Goal: Task Accomplishment & Management: Use online tool/utility

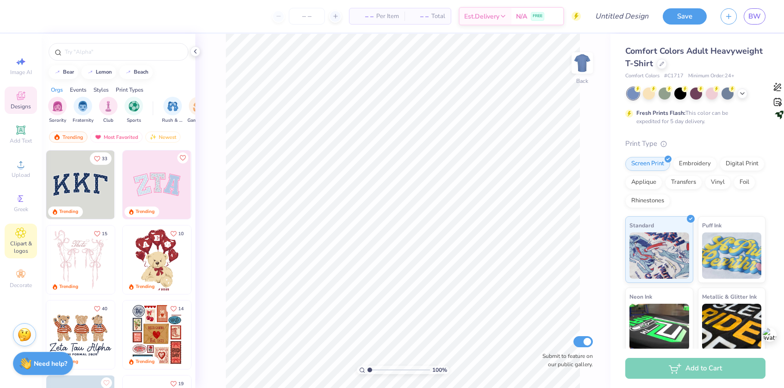
click at [18, 237] on icon at bounding box center [21, 233] width 10 height 10
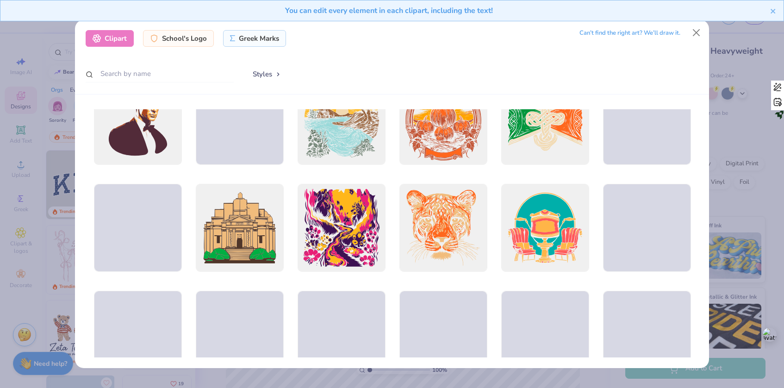
scroll to position [925, 0]
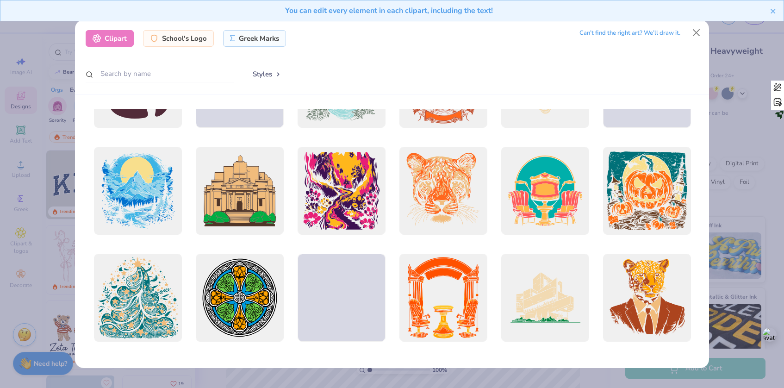
click at [731, 171] on div "Clipart School's Logo Greek Marks Can’t find the right art? We’ll draw it. Styl…" at bounding box center [392, 194] width 784 height 388
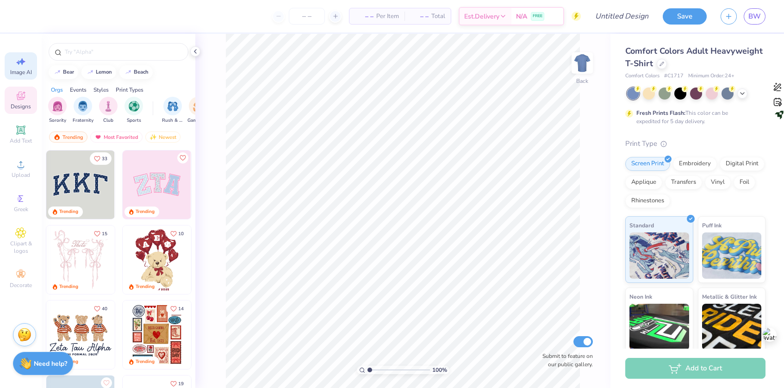
click at [26, 60] on icon at bounding box center [20, 61] width 11 height 11
select select "4"
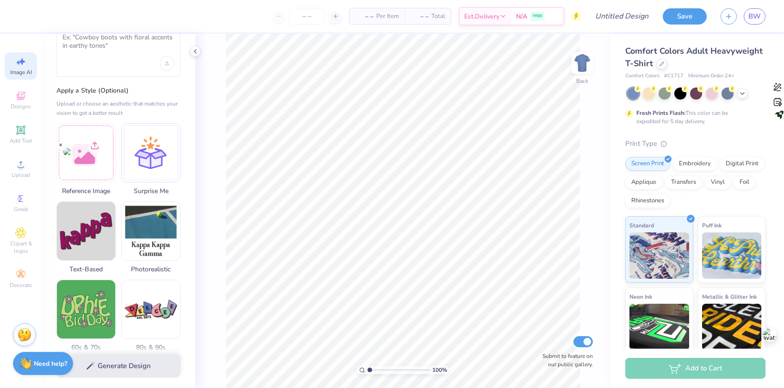
scroll to position [21, 0]
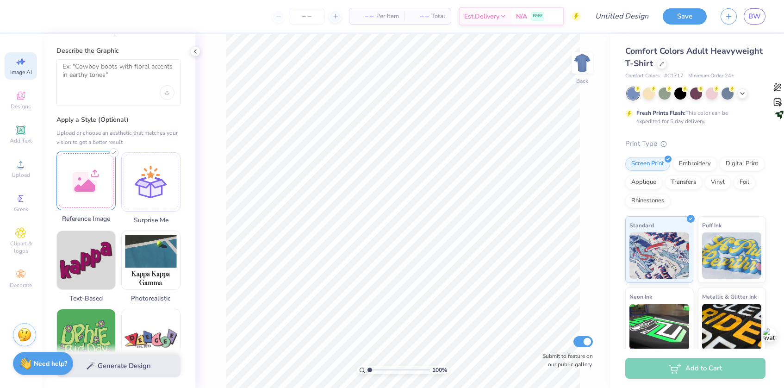
click at [81, 189] on div at bounding box center [85, 180] width 59 height 59
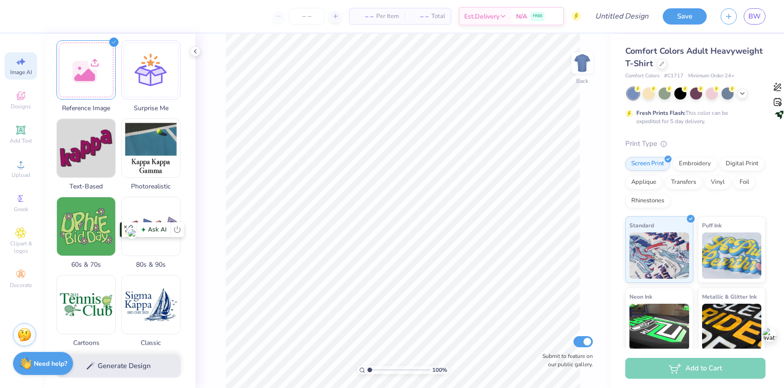
scroll to position [133, 0]
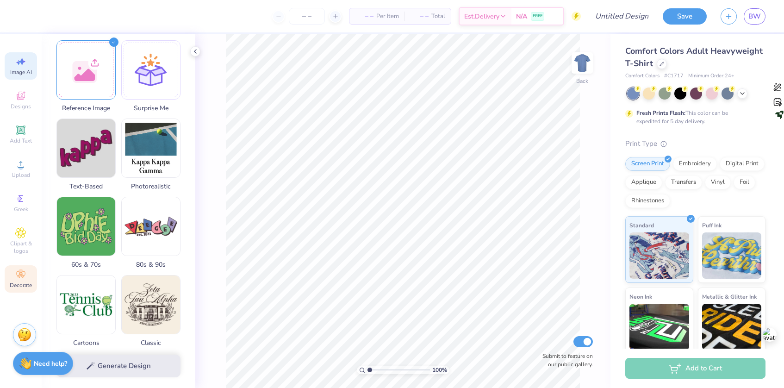
click at [19, 273] on icon at bounding box center [20, 274] width 9 height 6
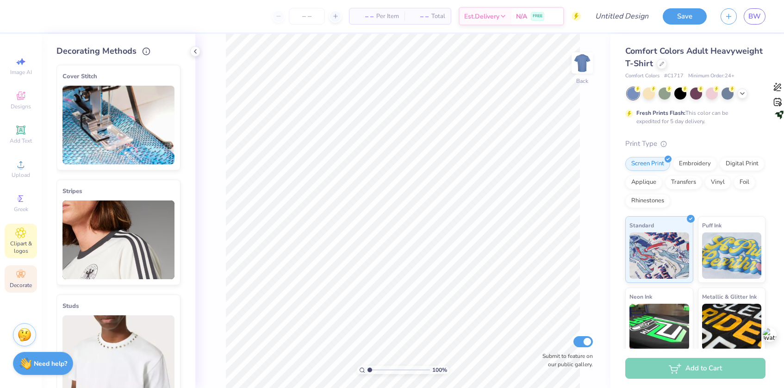
click at [20, 231] on icon at bounding box center [21, 232] width 5 height 5
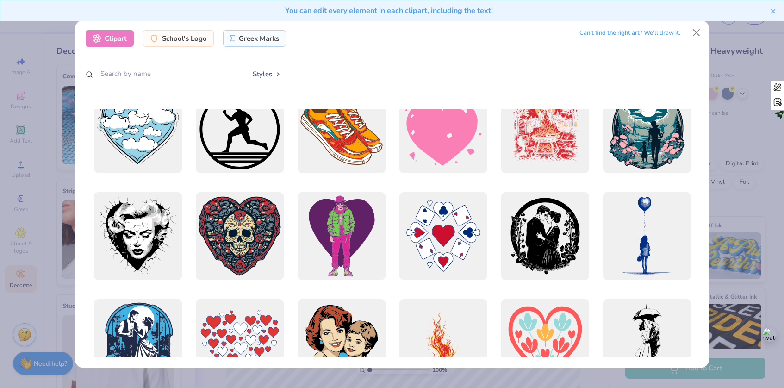
scroll to position [2822, 0]
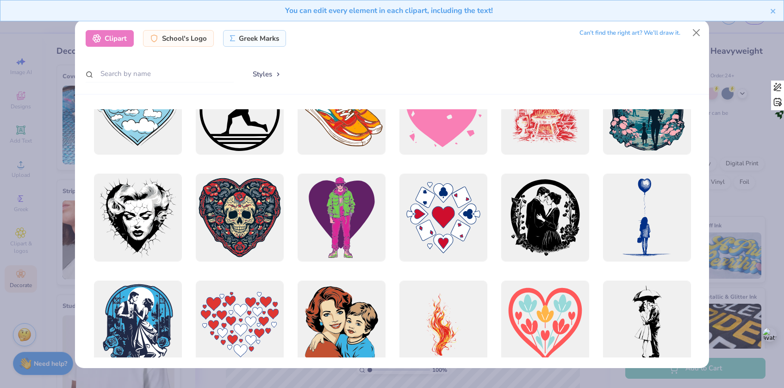
click at [721, 124] on div "Clipart School's Logo Greek Marks Can’t find the right art? We’ll draw it. Styl…" at bounding box center [392, 194] width 784 height 388
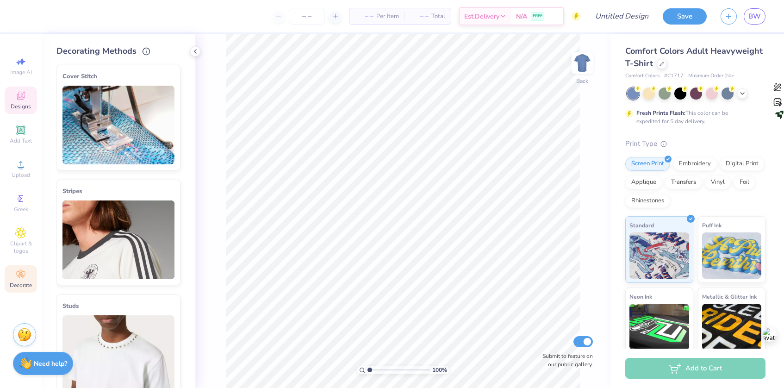
click at [22, 101] on icon at bounding box center [20, 95] width 11 height 11
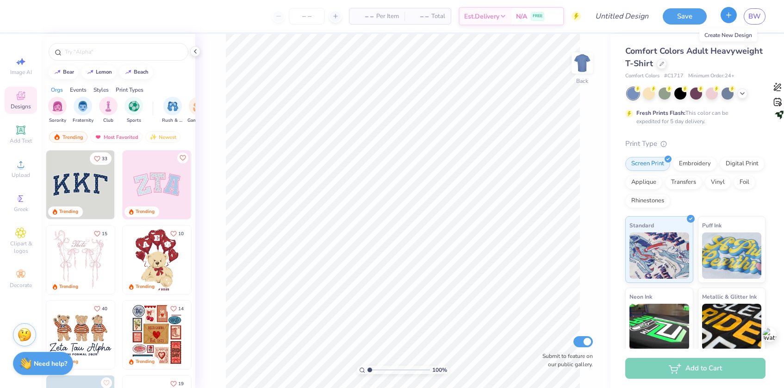
click at [732, 12] on icon "button" at bounding box center [729, 15] width 8 height 8
click at [727, 13] on icon "button" at bounding box center [729, 15] width 8 height 8
click at [395, 23] on div "– – Per Item" at bounding box center [376, 16] width 55 height 16
click at [664, 61] on icon at bounding box center [661, 63] width 5 height 5
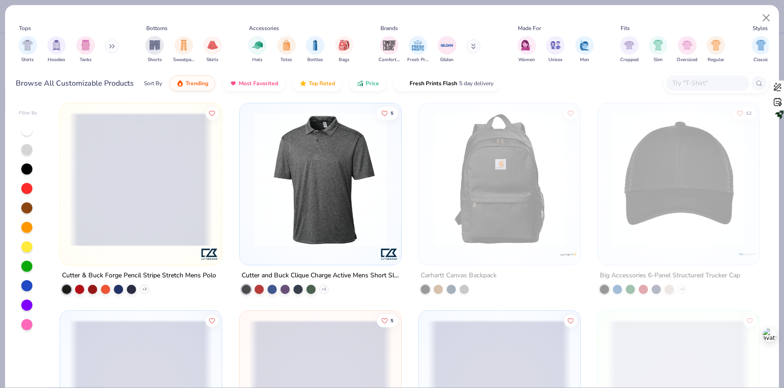
scroll to position [7268, 0]
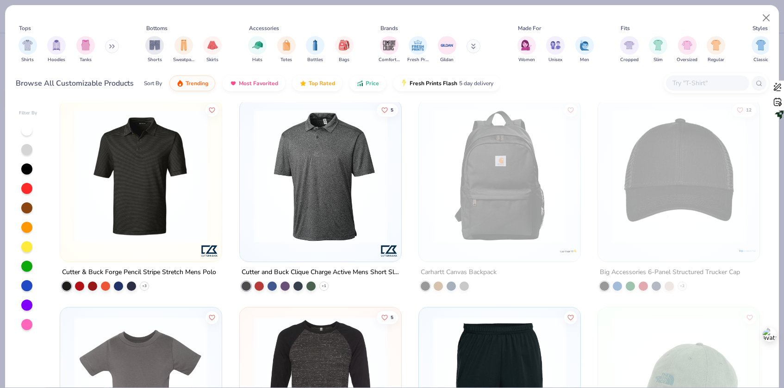
click at [111, 49] on button at bounding box center [112, 46] width 14 height 14
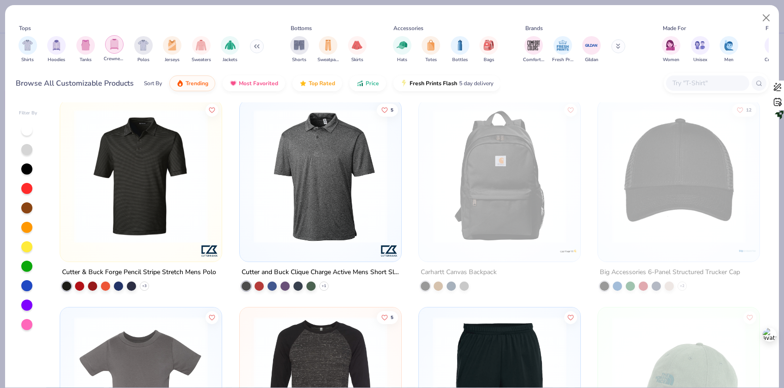
click at [119, 44] on img "filter for Crewnecks" at bounding box center [114, 44] width 10 height 11
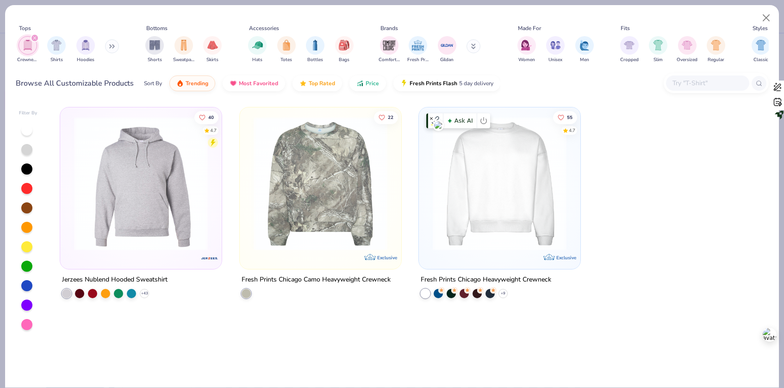
click at [466, 192] on img at bounding box center [499, 184] width 143 height 134
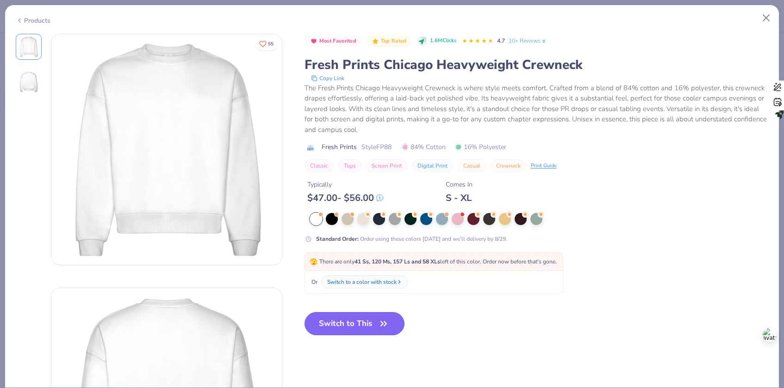
click at [353, 330] on button "Switch to This" at bounding box center [355, 323] width 100 height 23
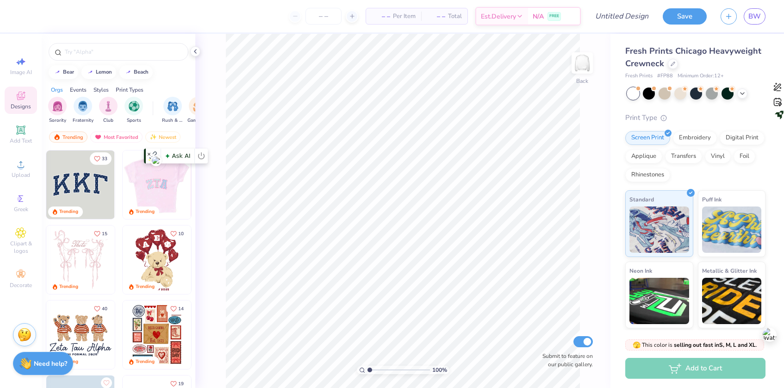
click at [151, 188] on img at bounding box center [156, 184] width 68 height 68
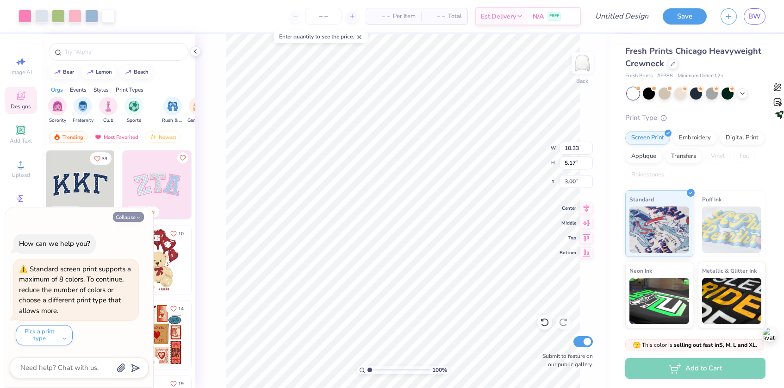
click at [135, 214] on button "Collapse" at bounding box center [128, 217] width 31 height 10
type textarea "x"
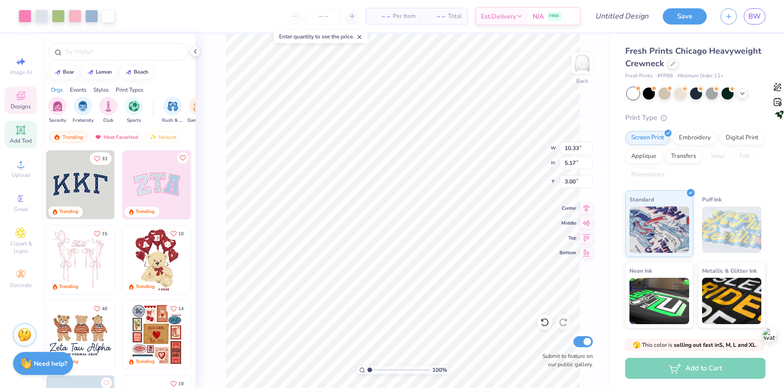
click at [21, 128] on icon at bounding box center [20, 129] width 7 height 7
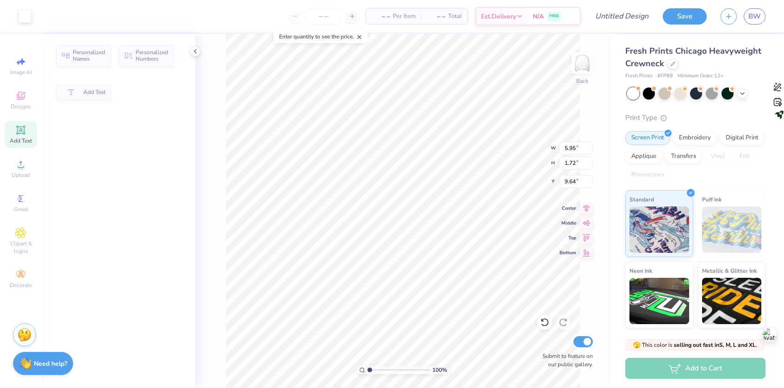
type input "5.95"
type input "1.72"
type input "9.64"
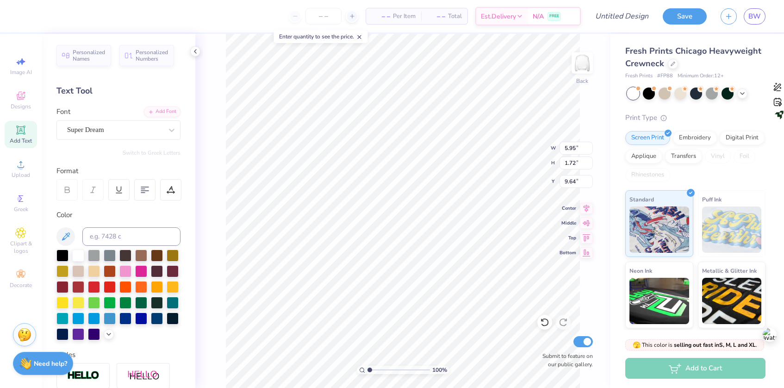
type input "10.33"
type input "5.17"
type input "3.00"
click at [428, 258] on li "Delete" at bounding box center [437, 264] width 73 height 18
type input "3.32"
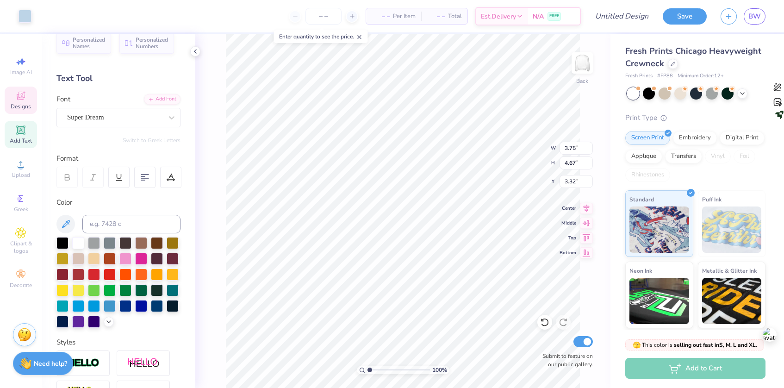
scroll to position [5, 0]
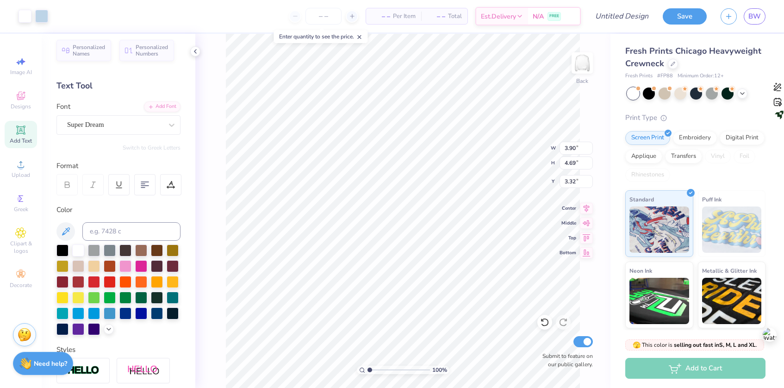
click at [26, 135] on icon at bounding box center [20, 129] width 11 height 11
type input "5.95"
type input "1.72"
type input "9.64"
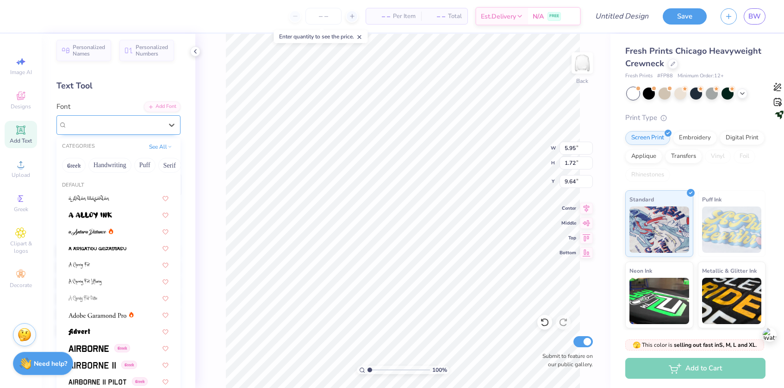
click at [105, 122] on div "Super Dream" at bounding box center [114, 125] width 97 height 14
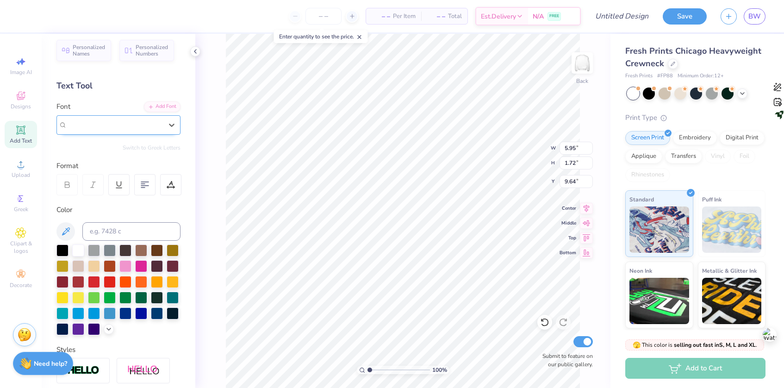
click at [104, 122] on span "Super Dream" at bounding box center [85, 124] width 37 height 11
type input "3.49"
type input "4.59"
type input "3.37"
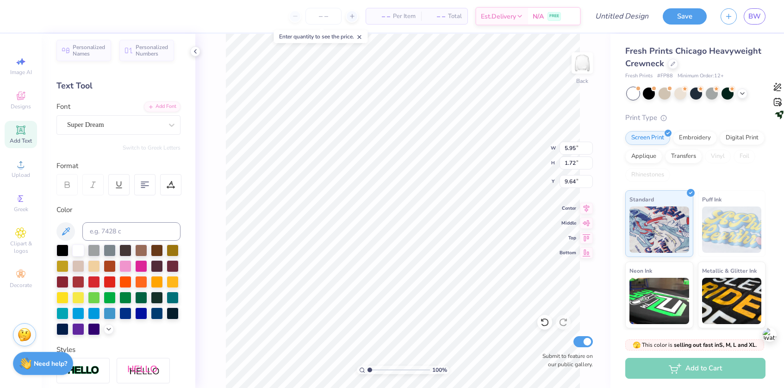
type input "3.93"
click at [147, 266] on div at bounding box center [141, 265] width 12 height 12
type textarea "T"
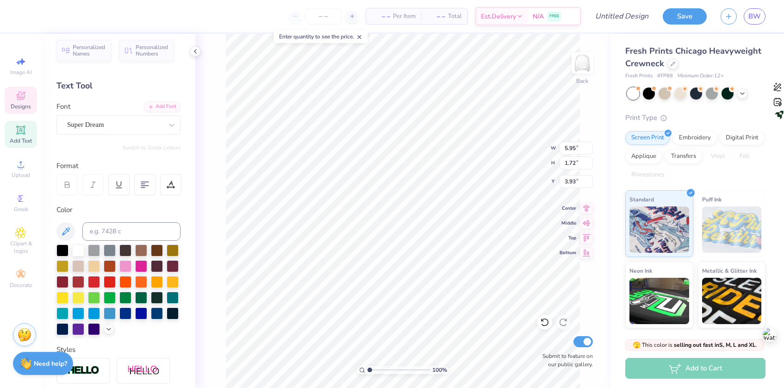
click at [24, 101] on icon at bounding box center [20, 95] width 11 height 11
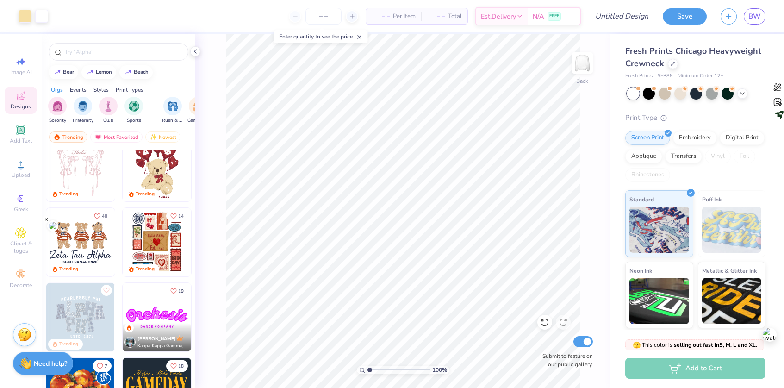
scroll to position [99, 0]
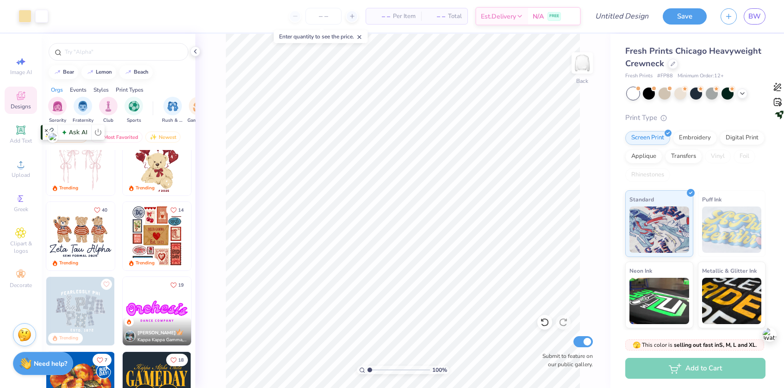
click at [78, 181] on img at bounding box center [80, 161] width 68 height 68
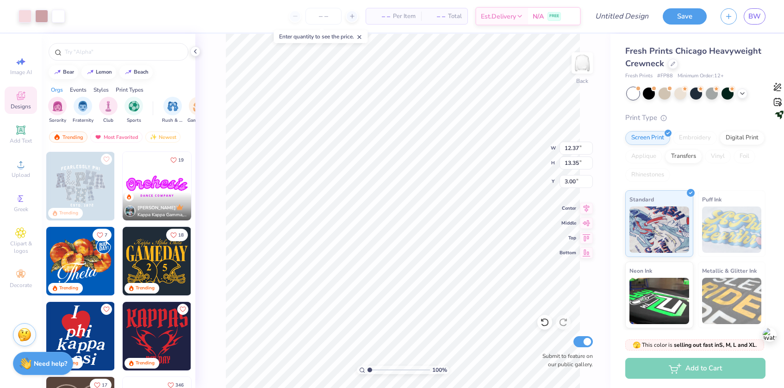
scroll to position [224, 0]
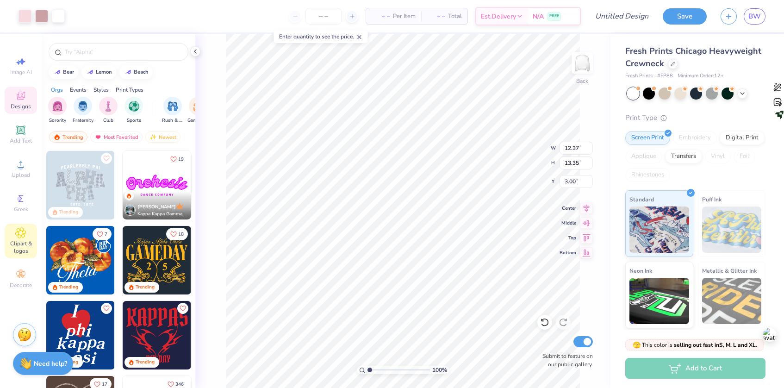
click at [27, 256] on div "Clipart & logos" at bounding box center [21, 241] width 32 height 35
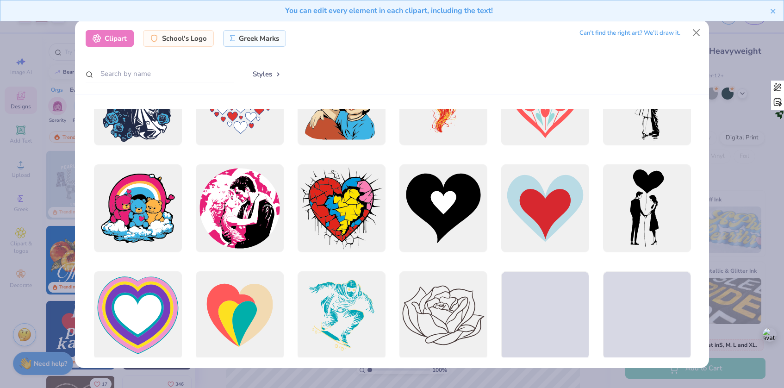
scroll to position [3058, 0]
